Goal: Check status: Check status

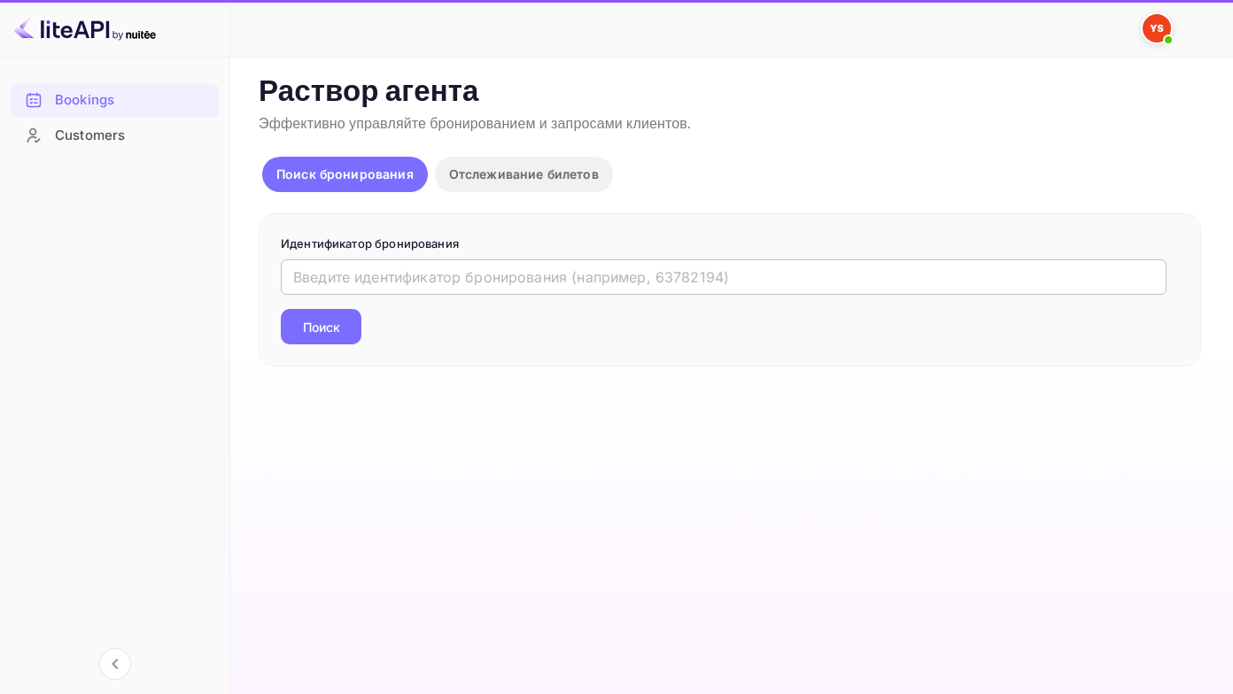
click at [296, 279] on input "text" at bounding box center [724, 277] width 886 height 35
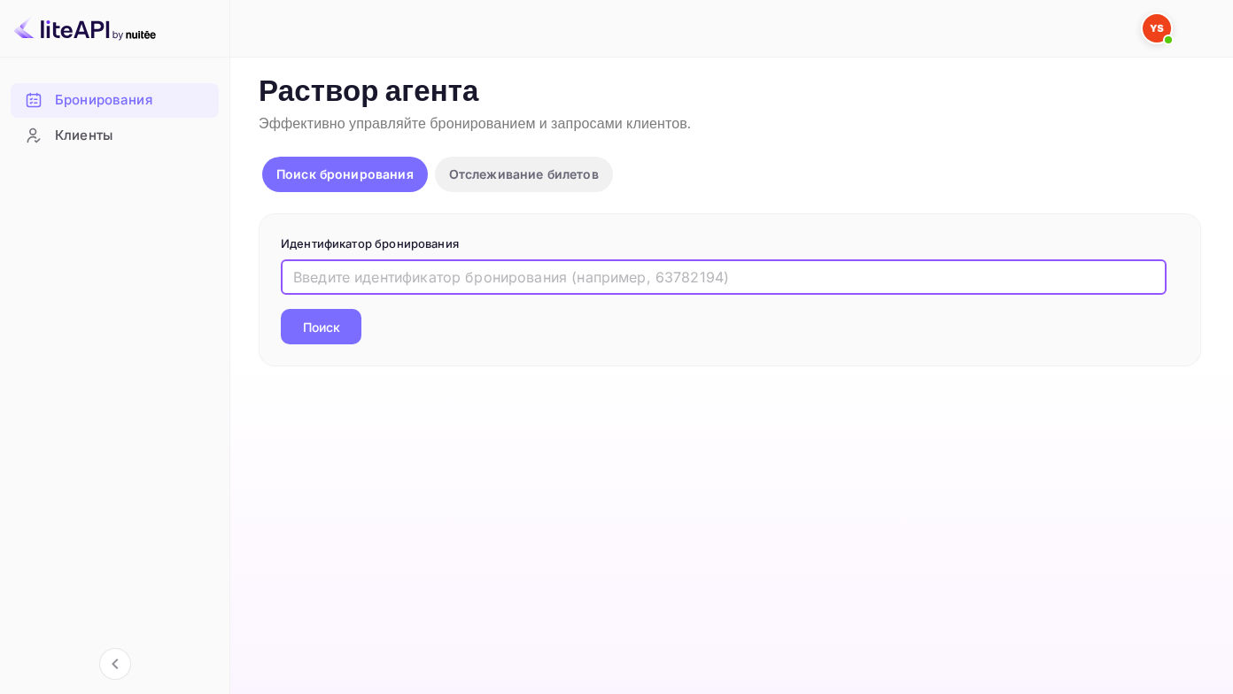
paste input "8612446"
click at [281, 309] on button "Поиск" at bounding box center [321, 326] width 81 height 35
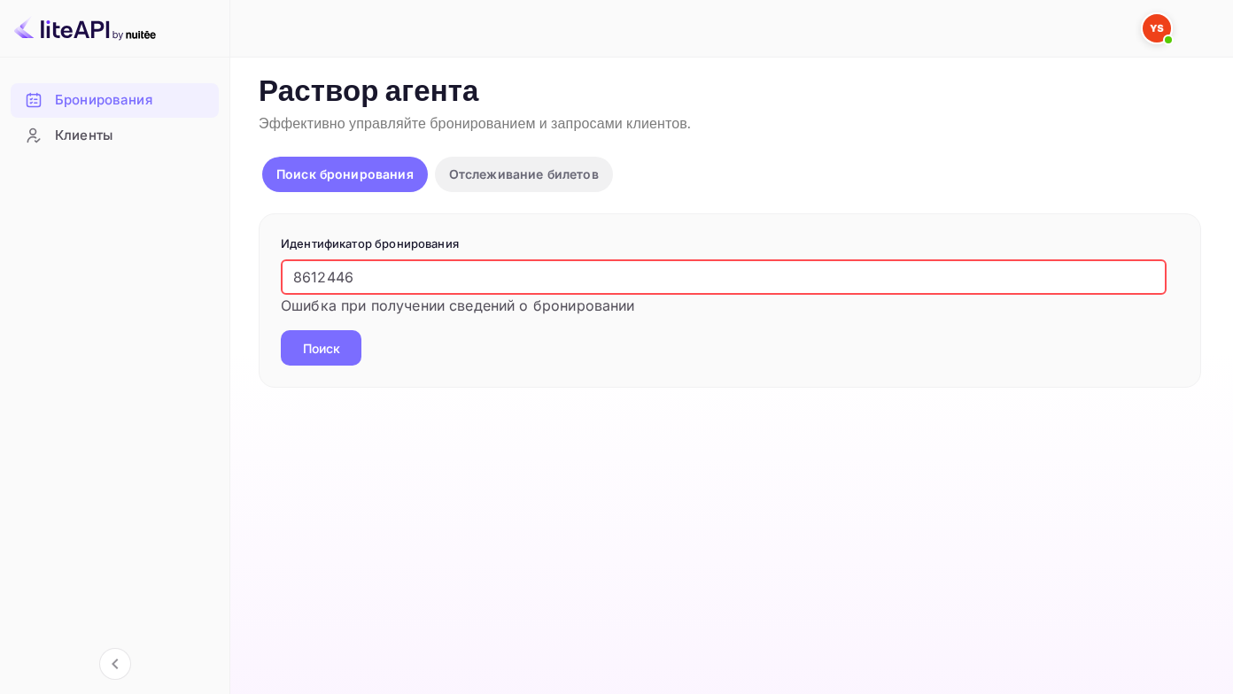
click at [291, 275] on input "8612446" at bounding box center [724, 277] width 886 height 35
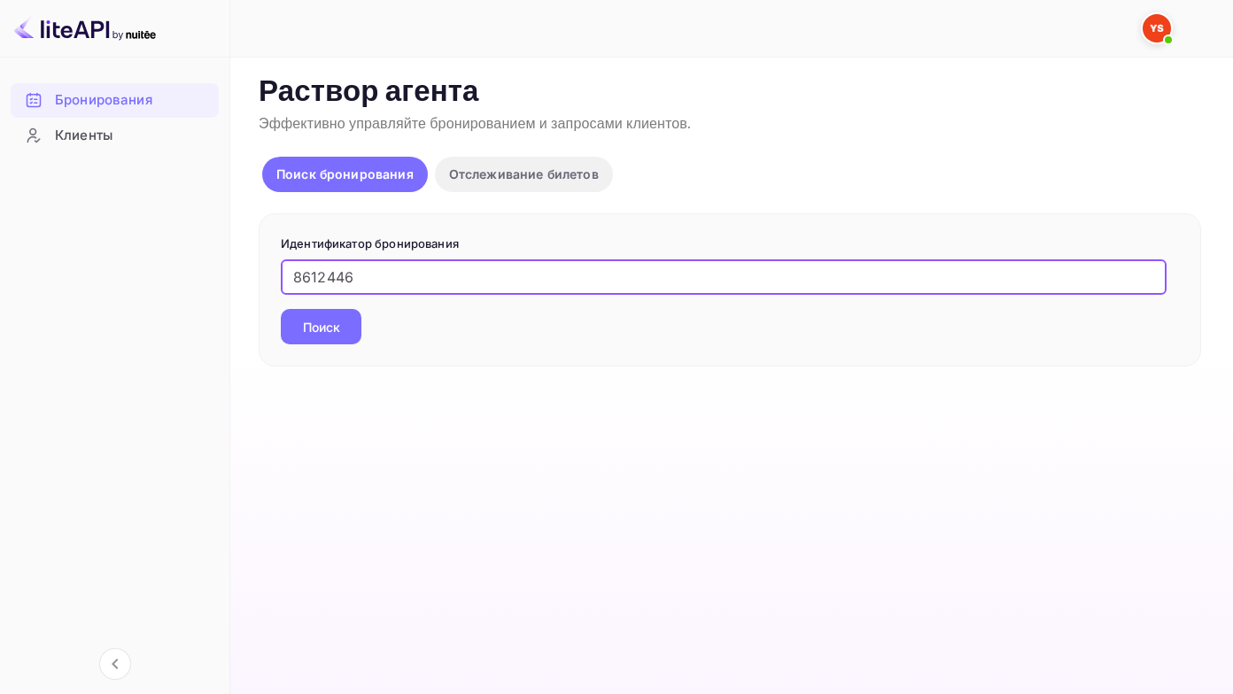
type input "8612446"
click at [281, 309] on button "Поиск" at bounding box center [321, 326] width 81 height 35
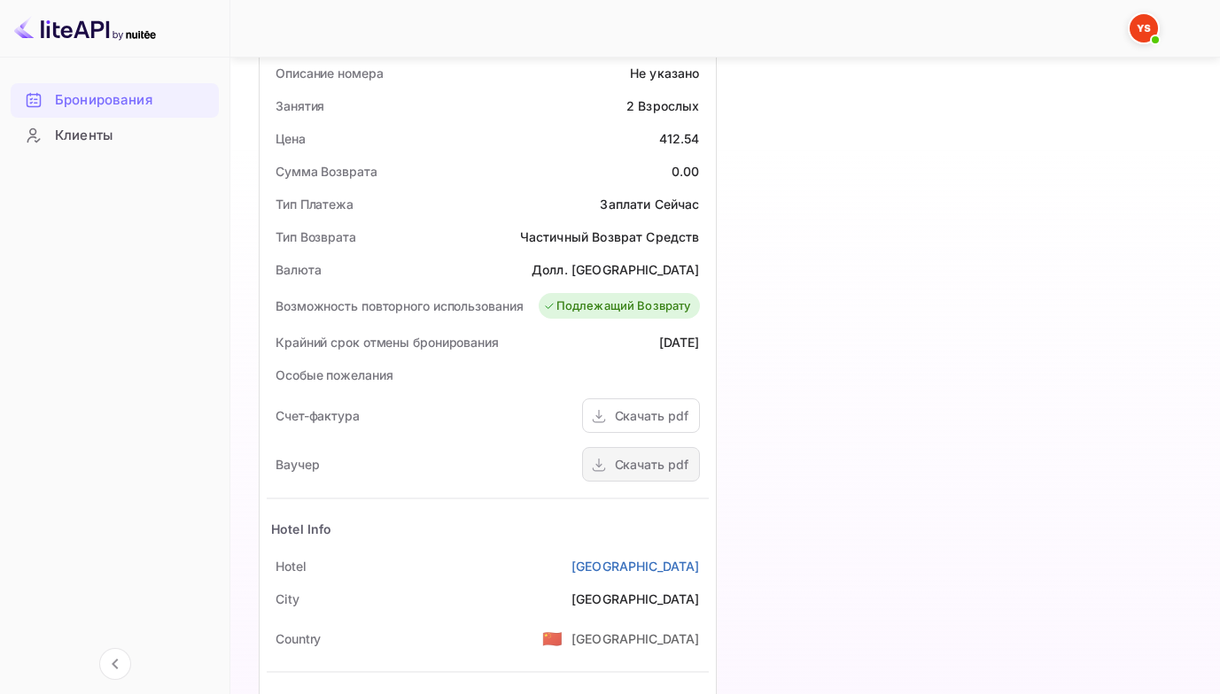
scroll to position [531, 0]
click at [641, 467] on div "Скачать pdf" at bounding box center [652, 463] width 74 height 19
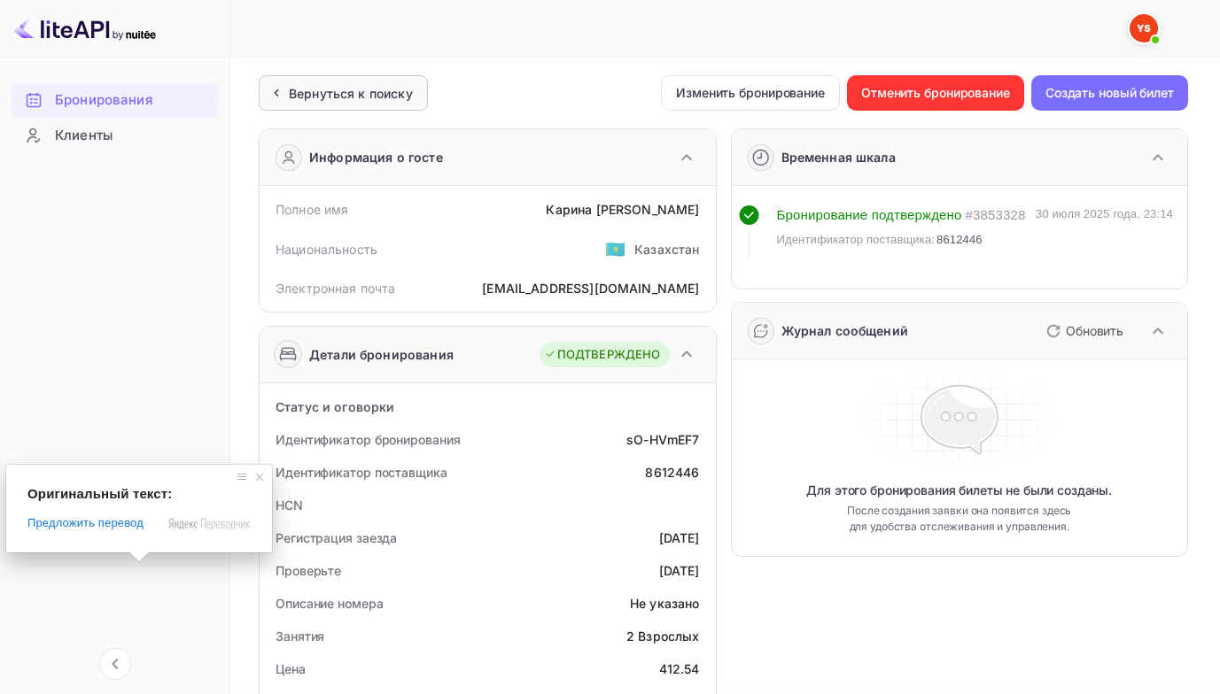
click at [330, 100] on ya-tr-span "Вернуться к поиску" at bounding box center [351, 93] width 124 height 15
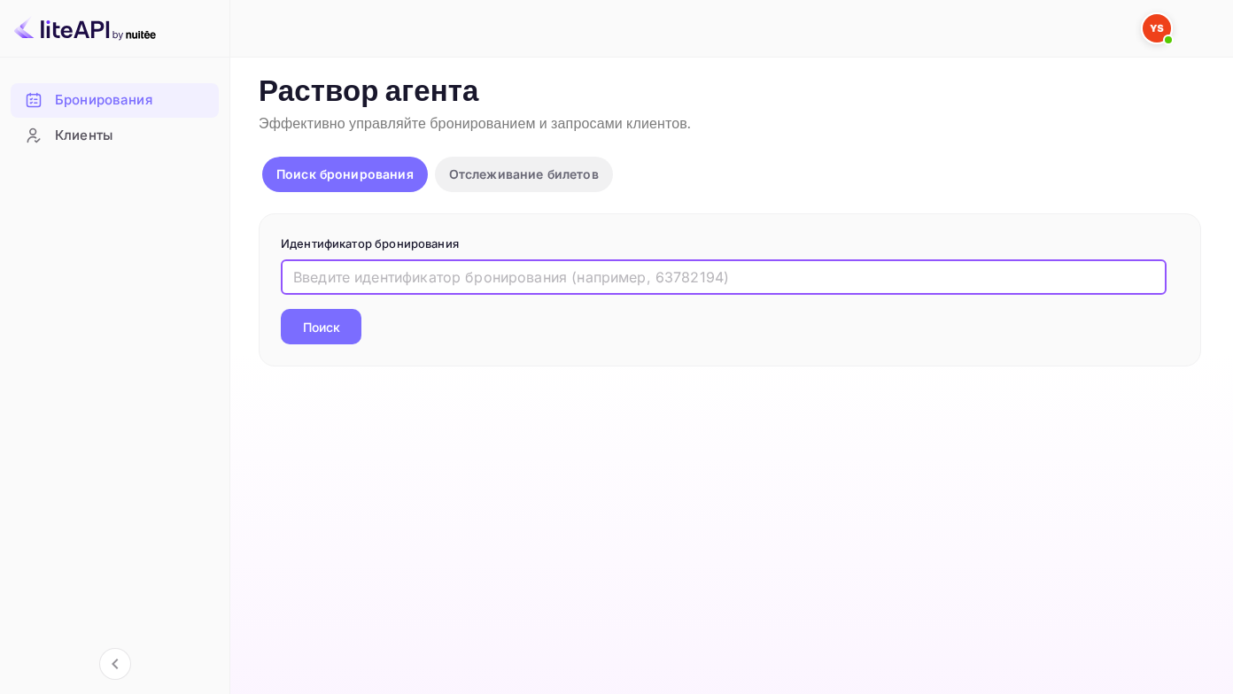
click at [341, 283] on input "text" at bounding box center [724, 277] width 886 height 35
paste input "8611966"
type input "8611966"
click at [281, 309] on button "Поиск" at bounding box center [321, 326] width 81 height 35
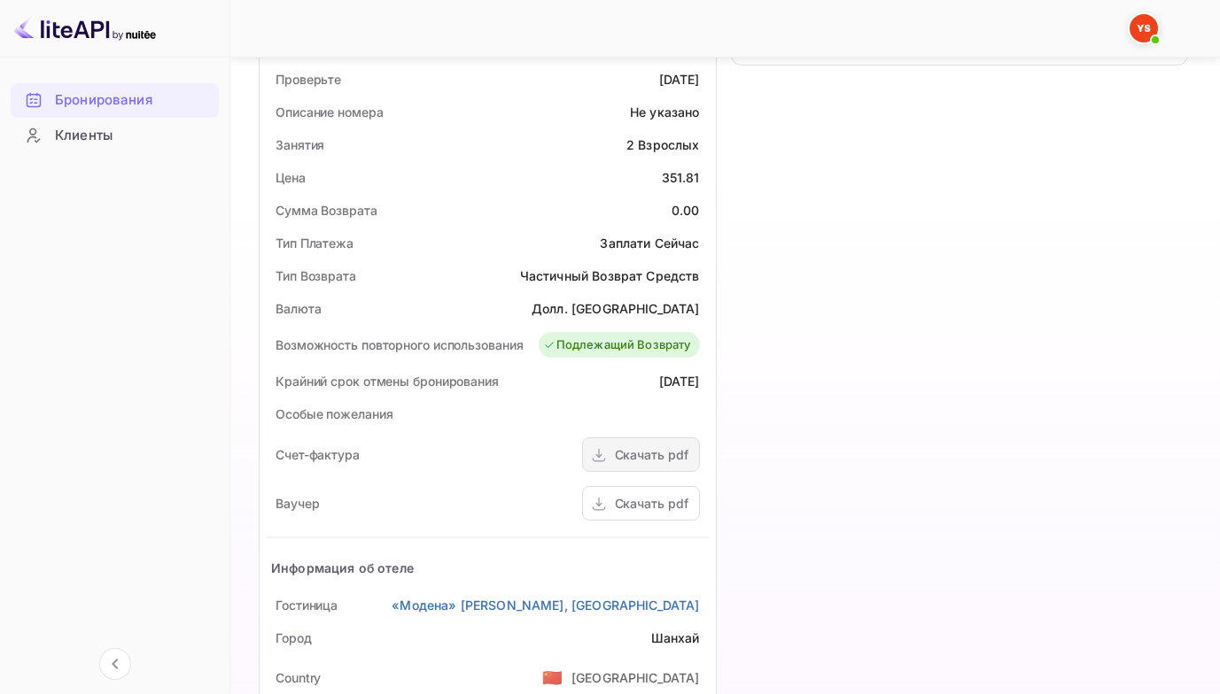
scroll to position [531, 0]
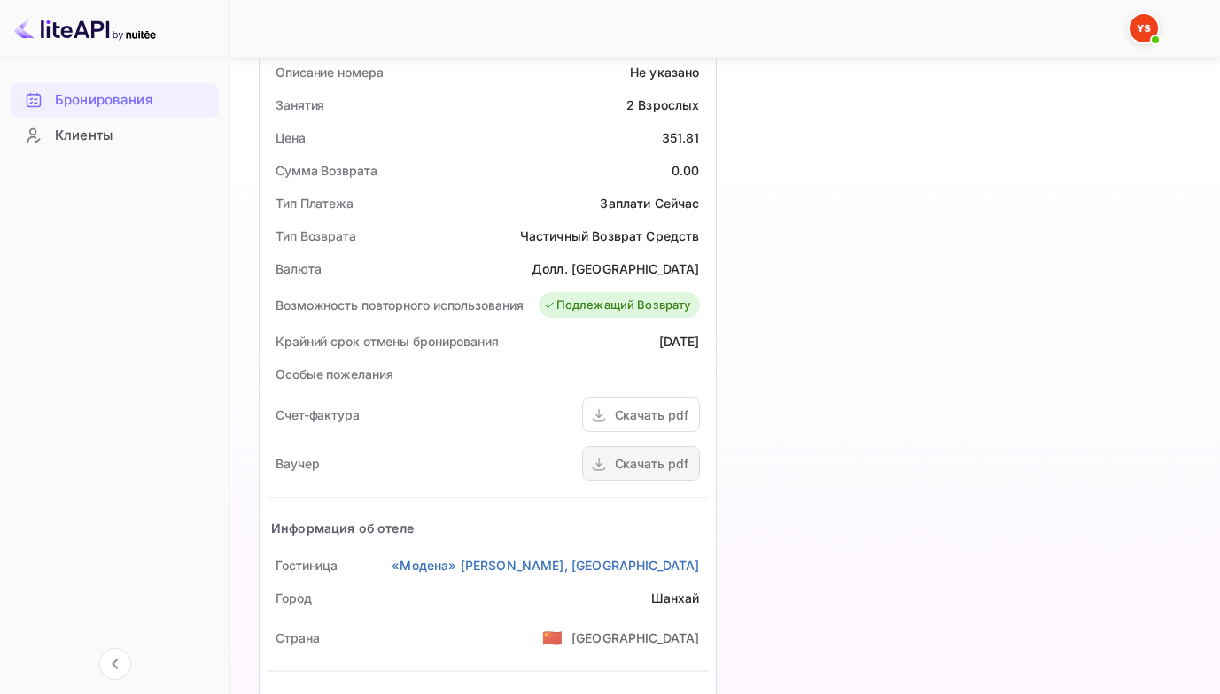
click at [637, 464] on div "Скачать pdf" at bounding box center [652, 463] width 74 height 19
